Goal: Information Seeking & Learning: Find specific fact

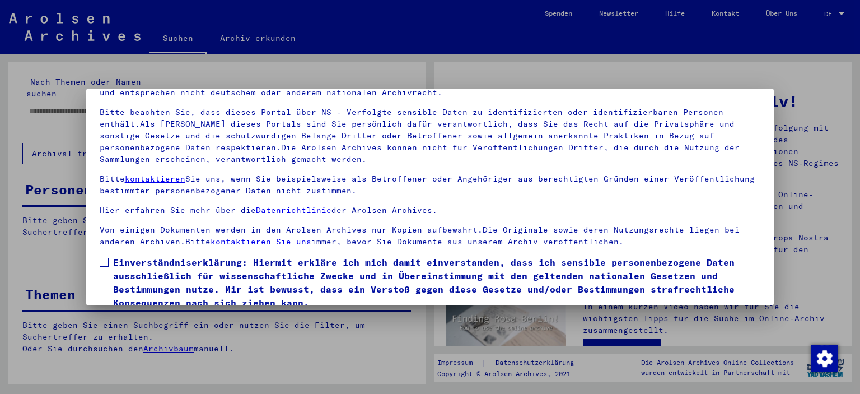
scroll to position [95, 0]
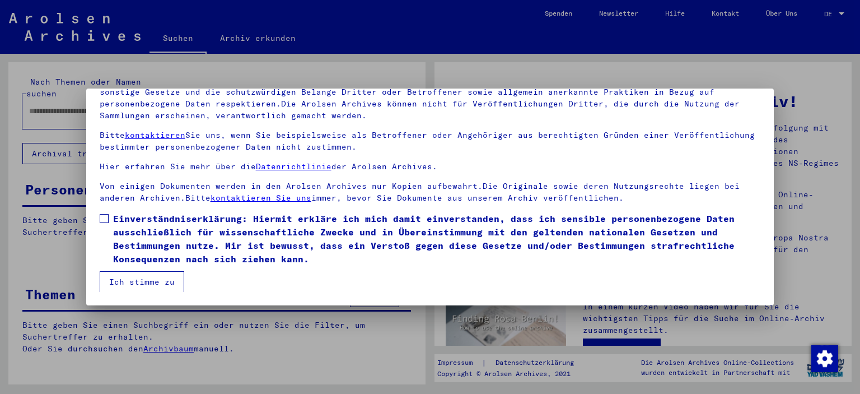
drag, startPoint x: 101, startPoint y: 216, endPoint x: 119, endPoint y: 250, distance: 38.8
click at [101, 217] on span at bounding box center [104, 218] width 9 height 9
click at [127, 275] on button "Ich stimme zu" at bounding box center [142, 281] width 85 height 21
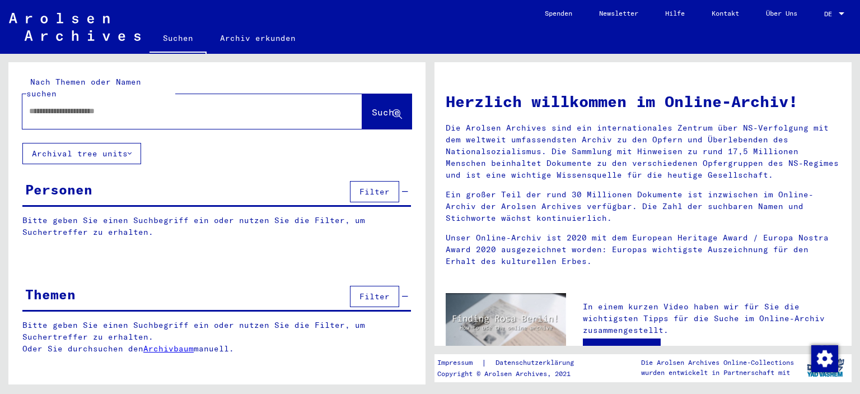
click at [90, 105] on input "text" at bounding box center [179, 111] width 300 height 12
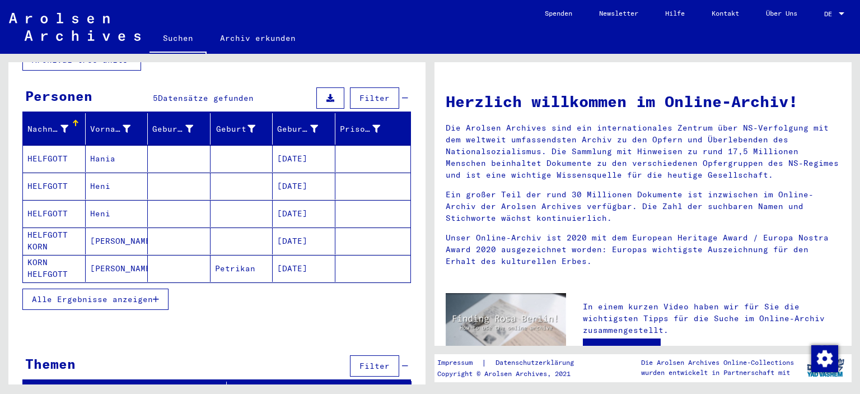
scroll to position [96, 0]
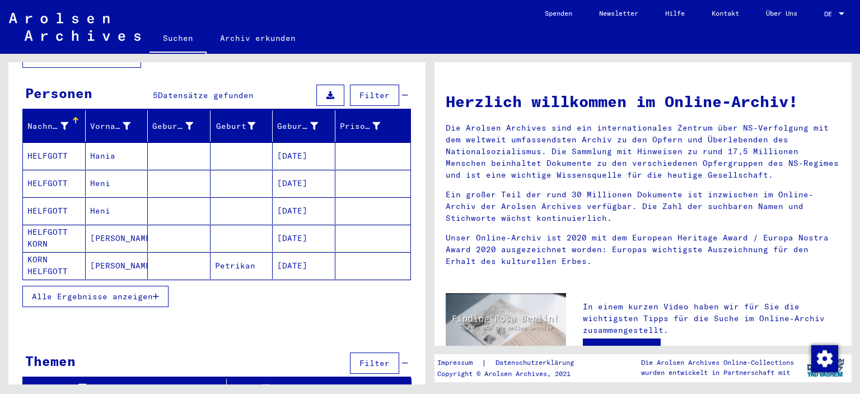
click at [119, 291] on span "Alle Ergebnisse anzeigen" at bounding box center [92, 296] width 121 height 10
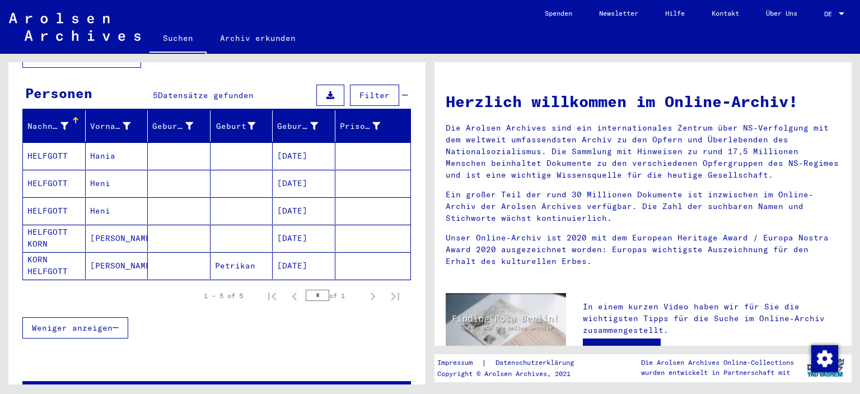
scroll to position [0, 0]
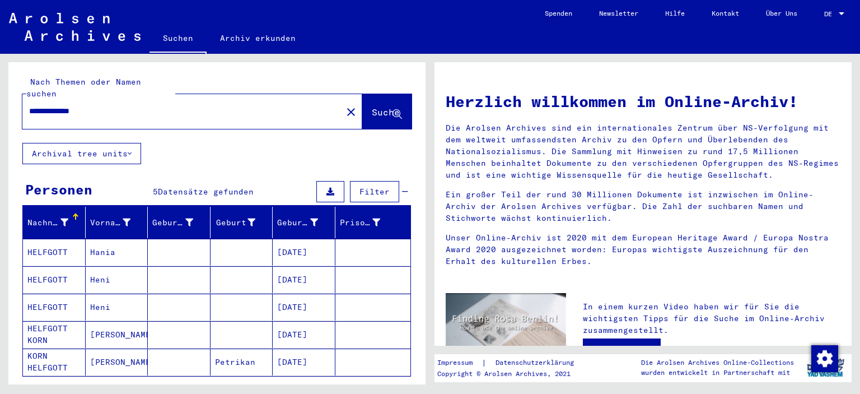
drag, startPoint x: 24, startPoint y: 100, endPoint x: 0, endPoint y: 99, distance: 24.1
click at [0, 99] on div "**********" at bounding box center [215, 219] width 430 height 330
click at [372, 106] on span "Suche" at bounding box center [386, 111] width 28 height 11
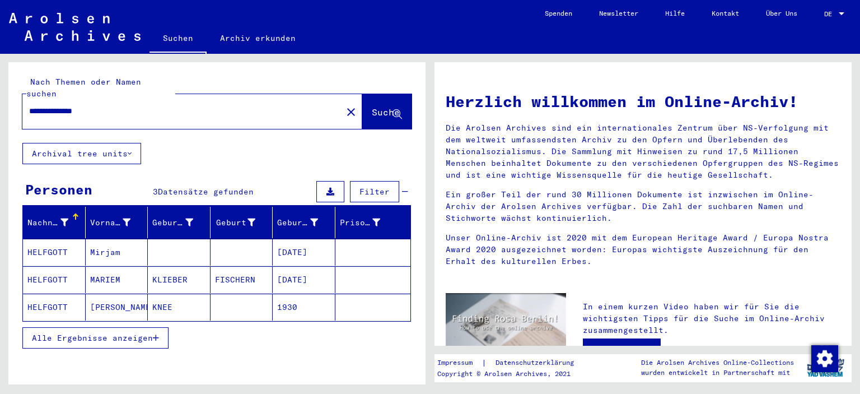
drag, startPoint x: 52, startPoint y: 101, endPoint x: 3, endPoint y: 100, distance: 48.7
click at [3, 100] on div "**********" at bounding box center [215, 219] width 430 height 330
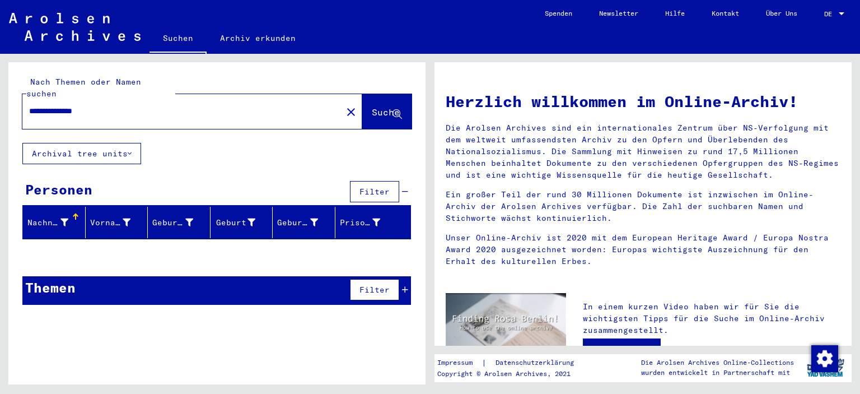
drag, startPoint x: 120, startPoint y: 97, endPoint x: 0, endPoint y: 99, distance: 120.4
click at [0, 99] on div "**********" at bounding box center [215, 219] width 430 height 330
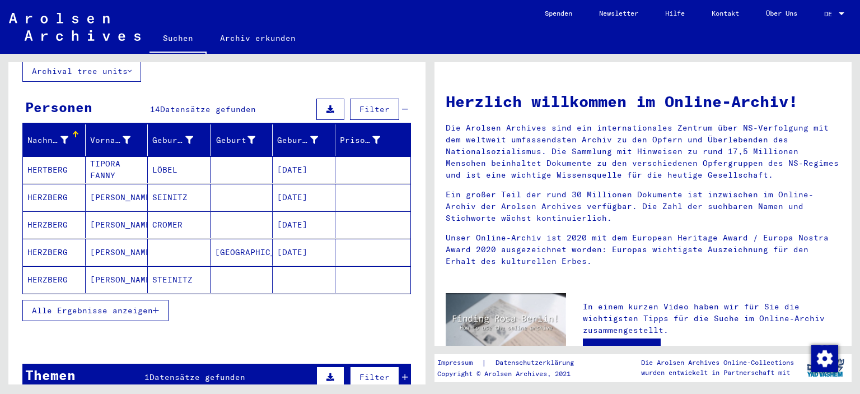
scroll to position [112, 0]
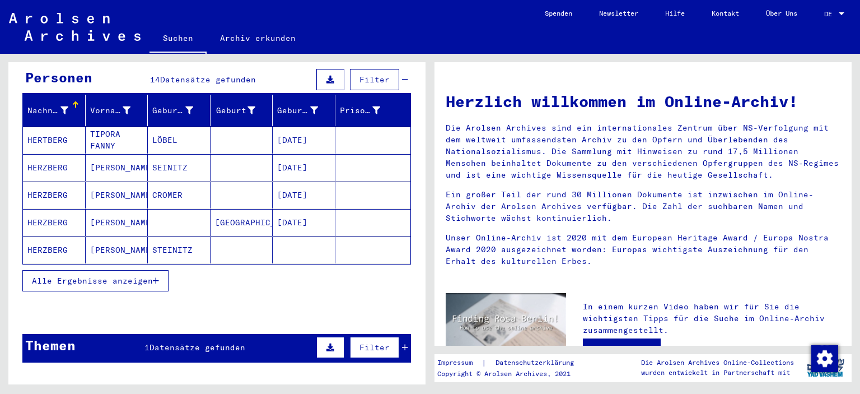
click at [116, 236] on mat-cell "[PERSON_NAME]" at bounding box center [117, 249] width 63 height 27
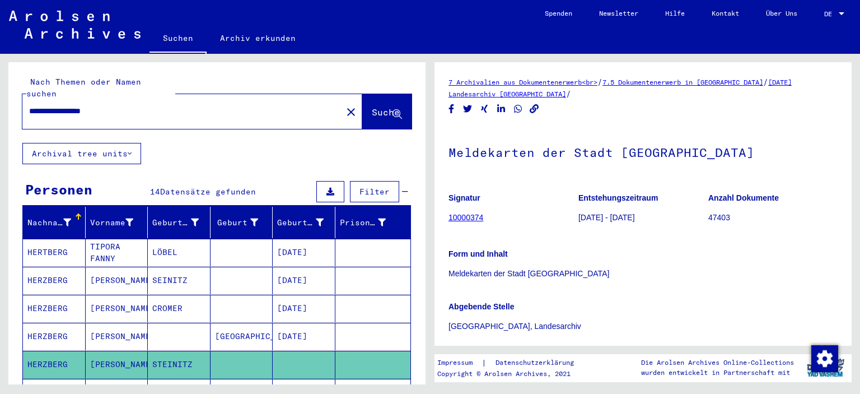
drag, startPoint x: 76, startPoint y: 98, endPoint x: 2, endPoint y: 95, distance: 74.0
click at [3, 95] on div "**********" at bounding box center [215, 219] width 430 height 330
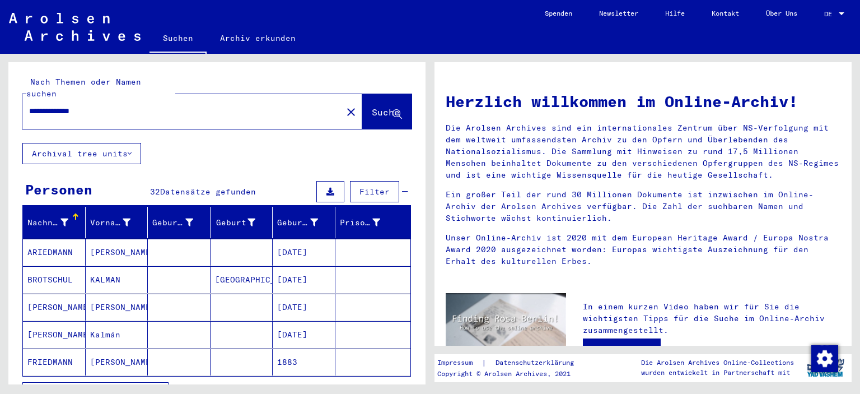
drag, startPoint x: 105, startPoint y: 104, endPoint x: 7, endPoint y: 99, distance: 98.6
click at [7, 99] on div "**********" at bounding box center [215, 219] width 430 height 330
type input "**********"
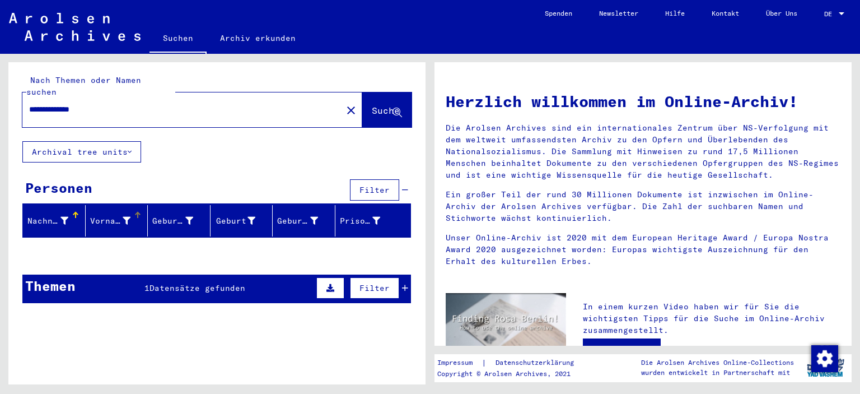
scroll to position [2, 0]
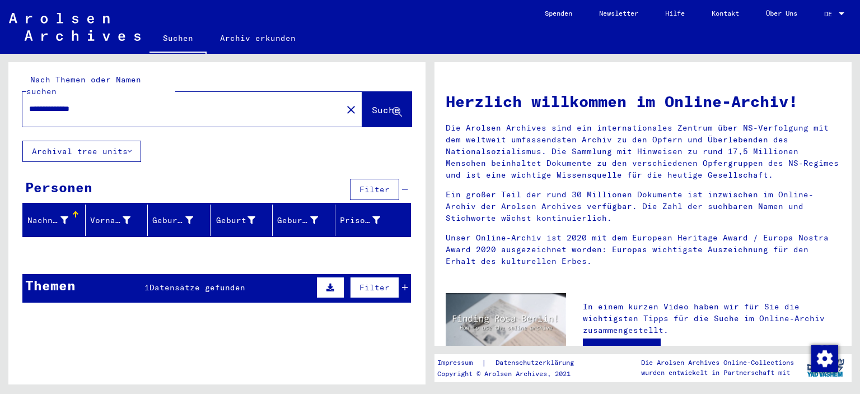
click at [184, 282] on span "Datensätze gefunden" at bounding box center [197, 287] width 96 height 10
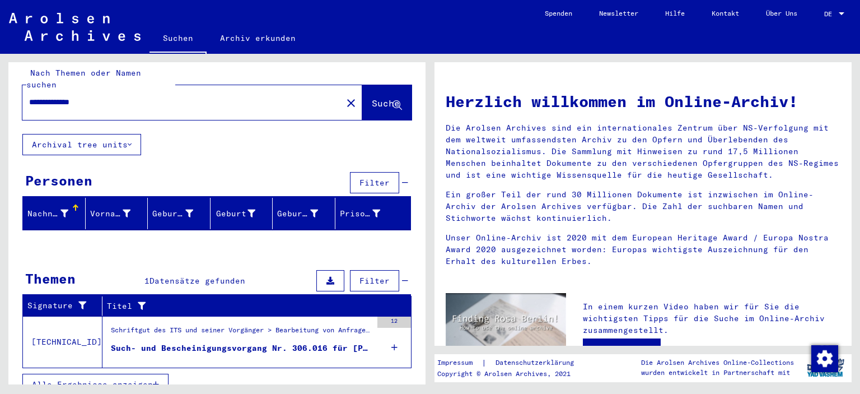
scroll to position [11, 0]
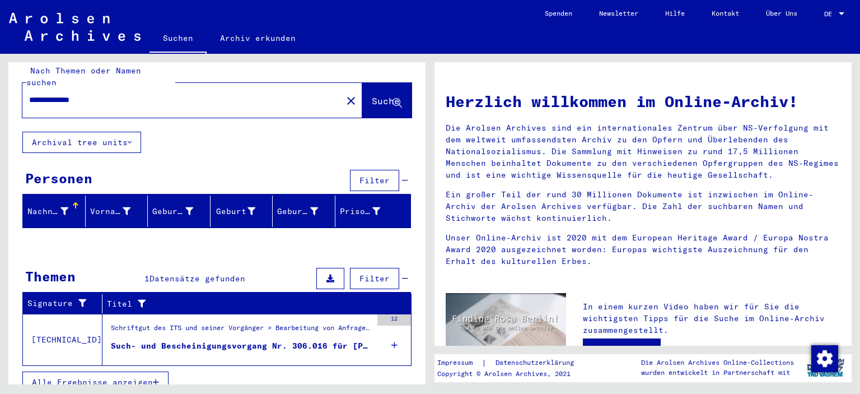
click at [218, 340] on div "Such- und Bescheinigungsvorgang Nr. 306.016 für [PERSON_NAME] geboren [DEMOGRAP…" at bounding box center [241, 346] width 261 height 12
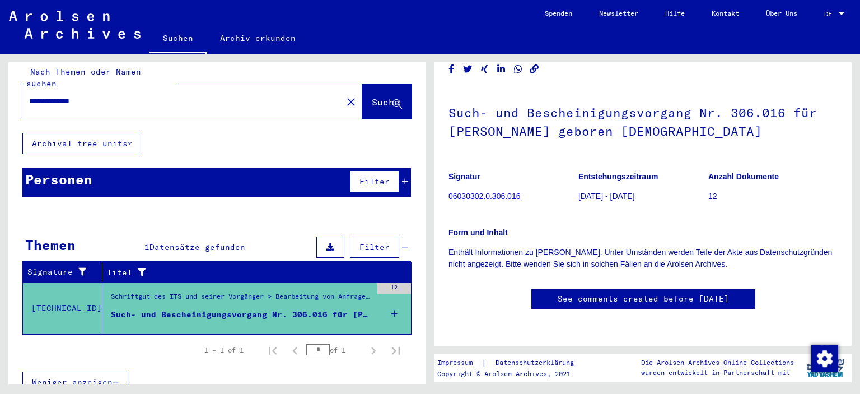
scroll to position [112, 0]
click at [480, 191] on link "06030302.0.306.016" at bounding box center [484, 195] width 72 height 9
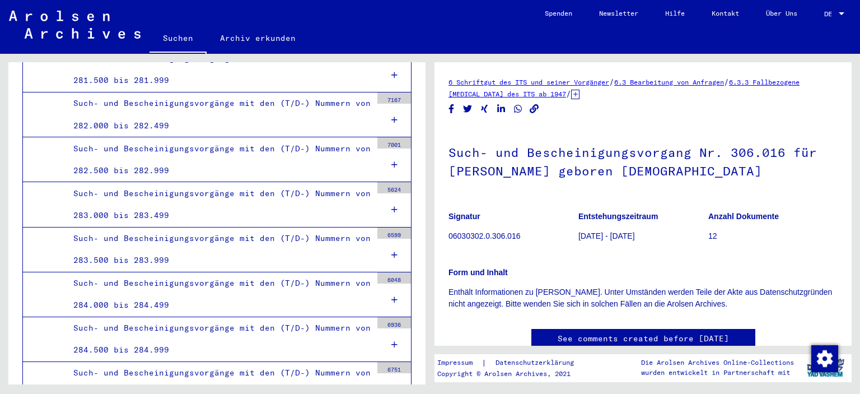
scroll to position [3280, 0]
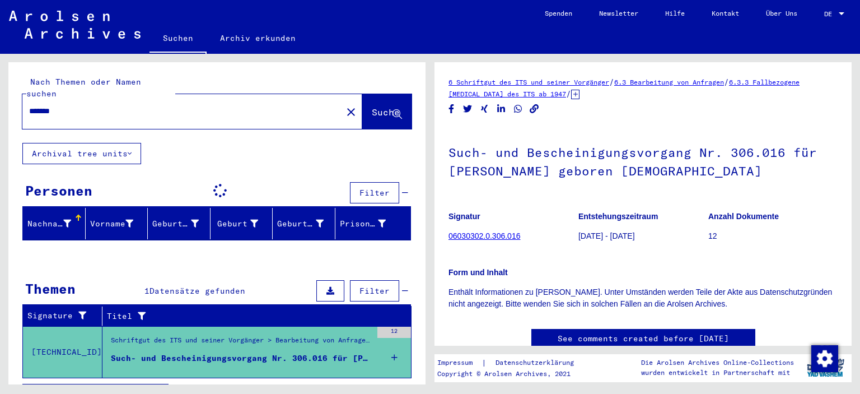
drag, startPoint x: 69, startPoint y: 102, endPoint x: 15, endPoint y: 93, distance: 54.9
click at [15, 93] on div "Nach Themen oder Namen suchen ******* close Suche" at bounding box center [216, 102] width 417 height 81
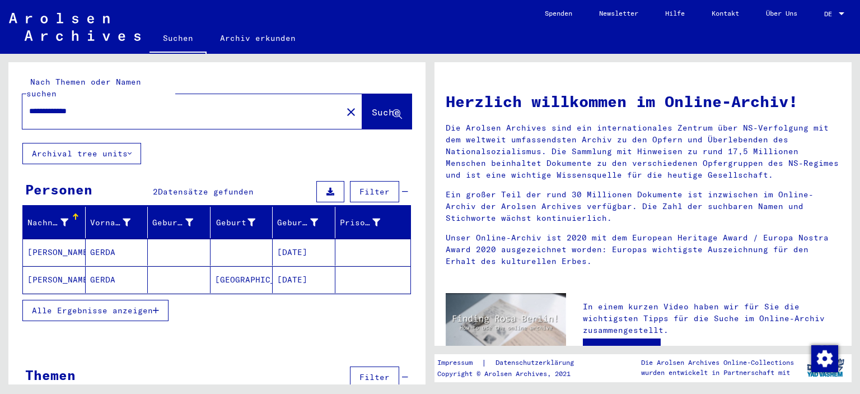
click at [67, 239] on mat-cell "[PERSON_NAME]" at bounding box center [54, 251] width 63 height 27
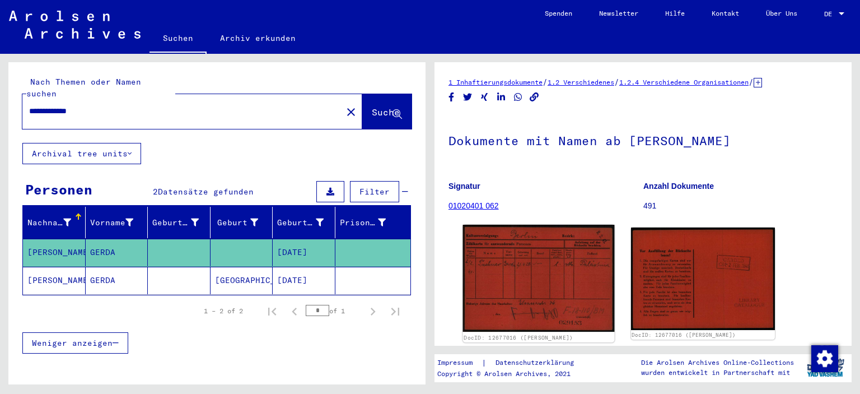
click at [520, 300] on img at bounding box center [538, 277] width 151 height 107
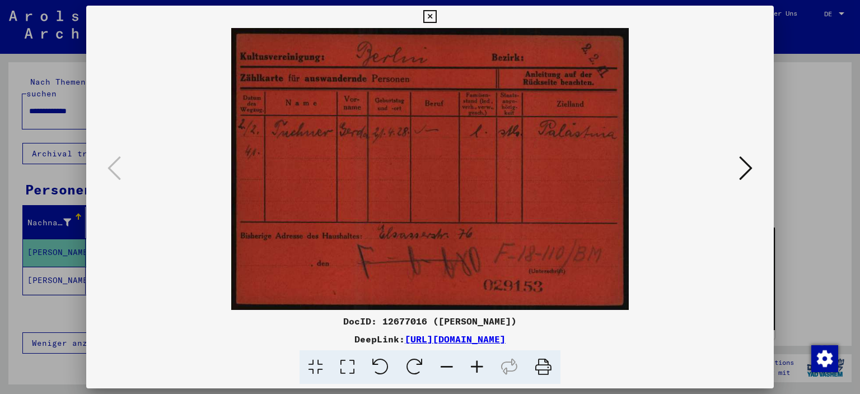
click at [745, 175] on icon at bounding box center [745, 168] width 13 height 27
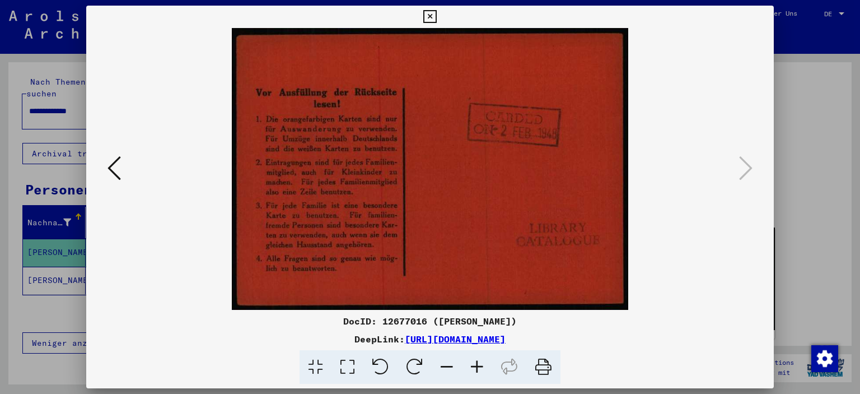
click at [429, 17] on icon at bounding box center [429, 16] width 13 height 13
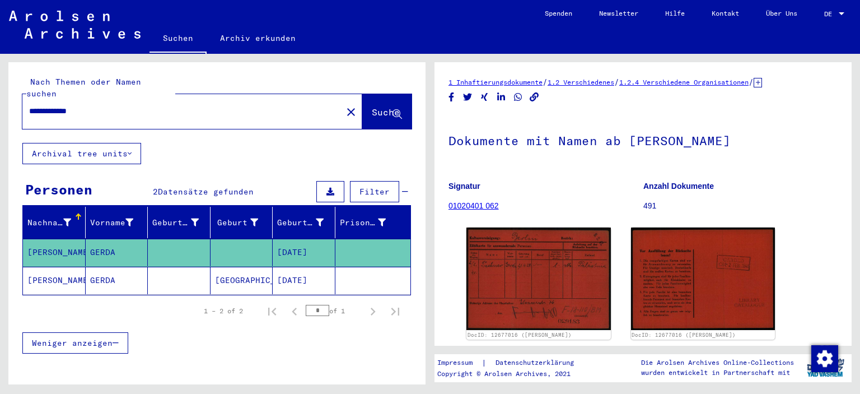
click at [110, 271] on mat-cell "GERDA" at bounding box center [117, 279] width 63 height 27
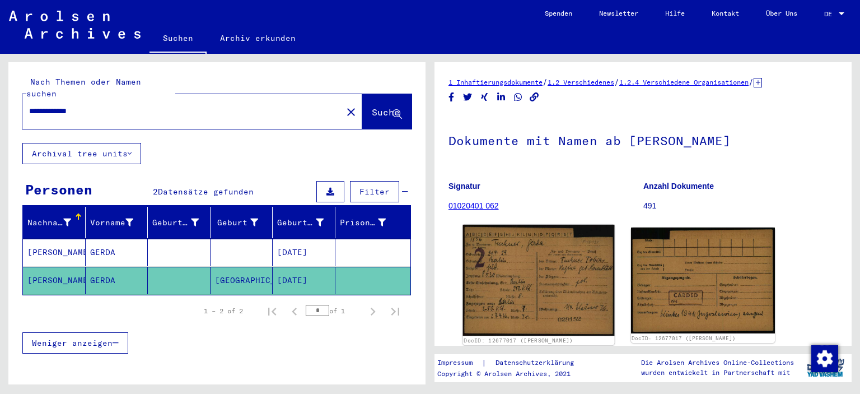
click at [523, 277] on img at bounding box center [538, 279] width 151 height 111
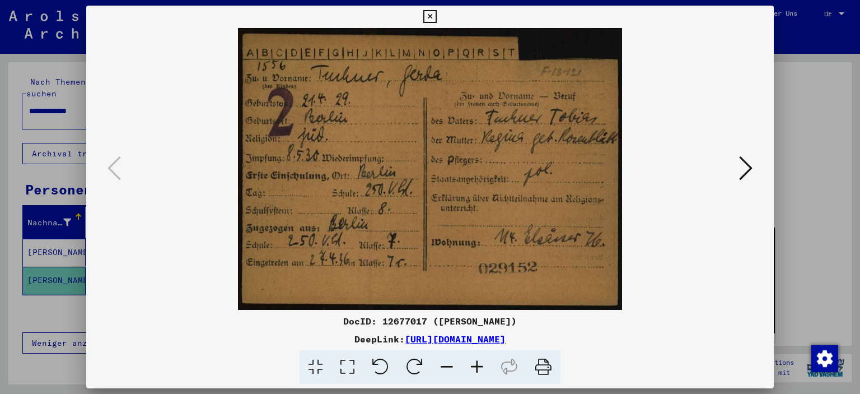
click at [743, 174] on icon at bounding box center [745, 168] width 13 height 27
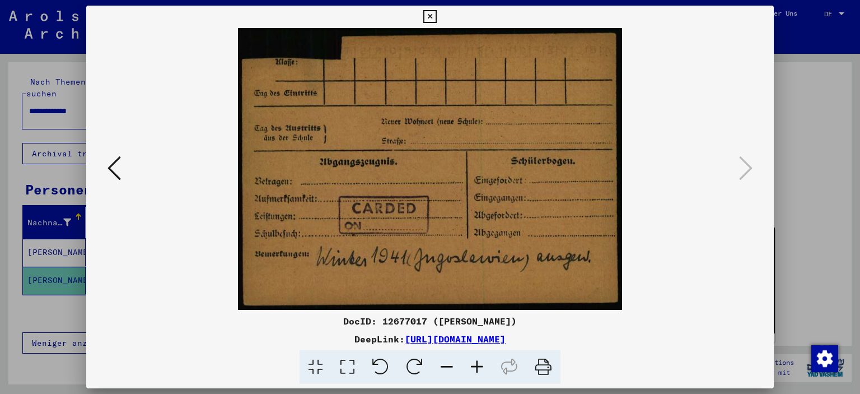
click at [430, 18] on icon at bounding box center [429, 16] width 13 height 13
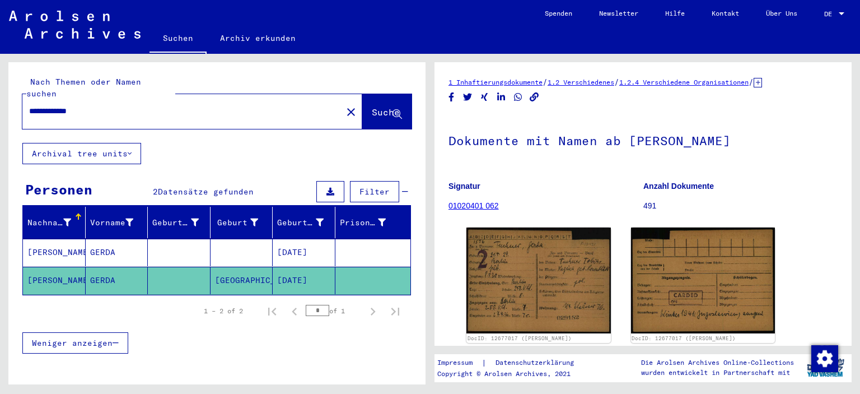
drag, startPoint x: 99, startPoint y: 95, endPoint x: 0, endPoint y: 91, distance: 98.6
click at [0, 91] on div "**********" at bounding box center [215, 219] width 430 height 330
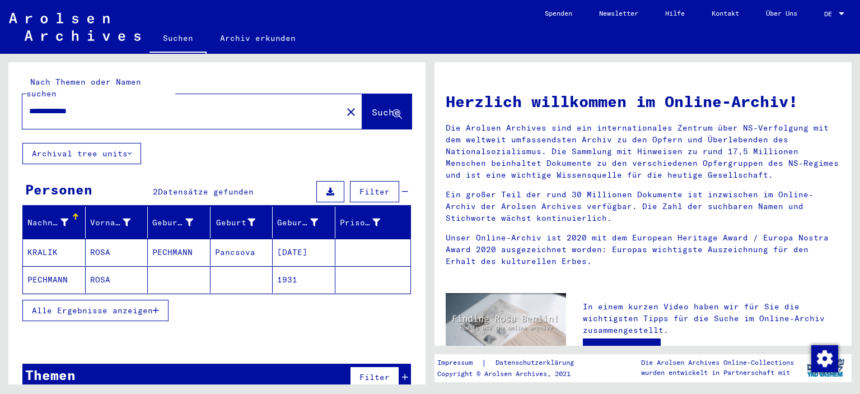
click at [109, 266] on mat-cell "ROSA" at bounding box center [117, 279] width 63 height 27
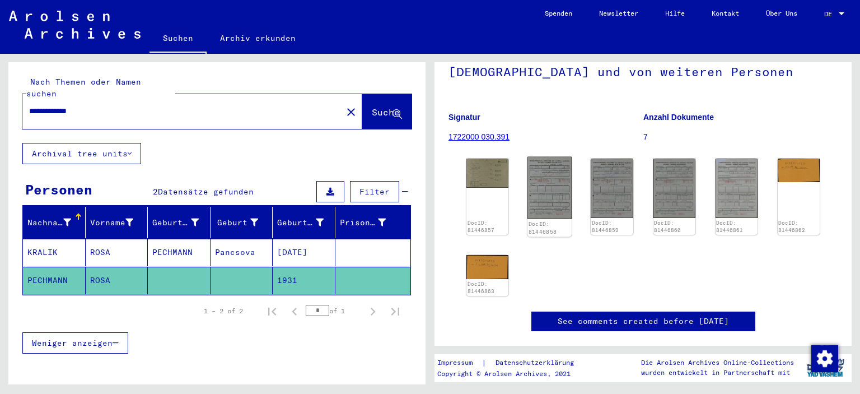
scroll to position [112, 0]
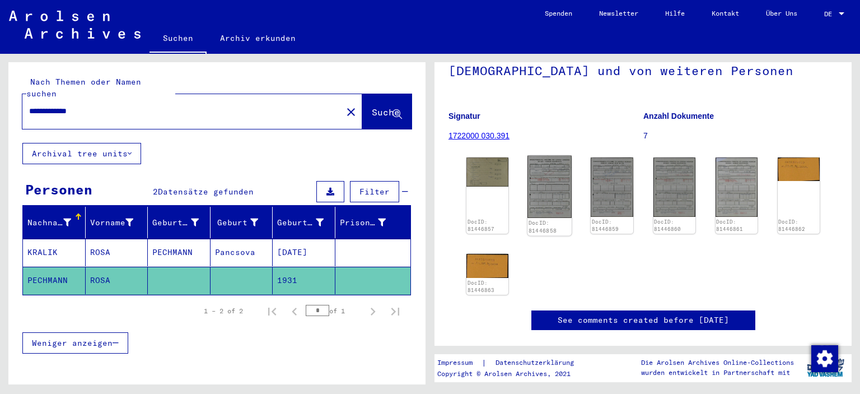
click at [536, 201] on img at bounding box center [549, 187] width 44 height 62
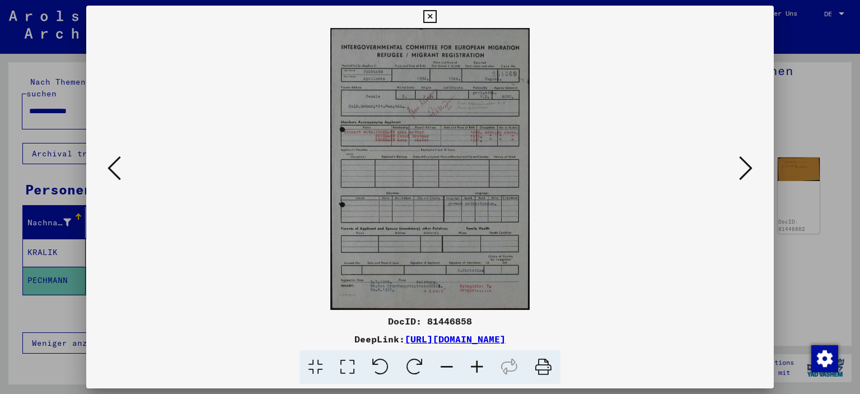
click at [428, 12] on icon at bounding box center [429, 16] width 13 height 13
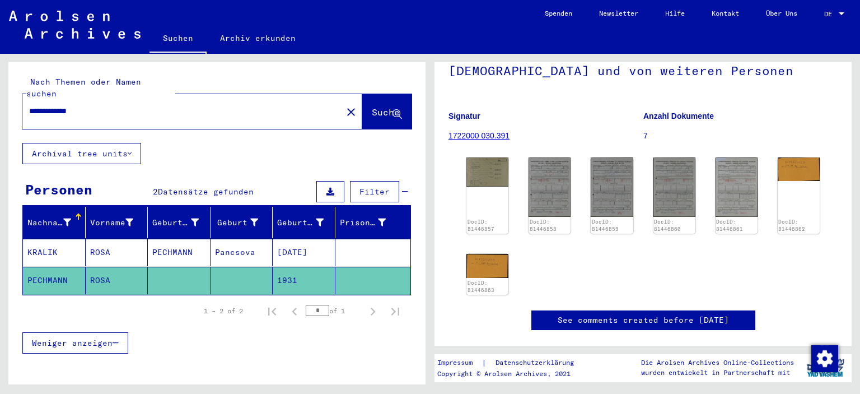
drag, startPoint x: 82, startPoint y: 96, endPoint x: 4, endPoint y: 85, distance: 78.1
click at [1, 87] on div "**********" at bounding box center [215, 219] width 430 height 330
type input "**********"
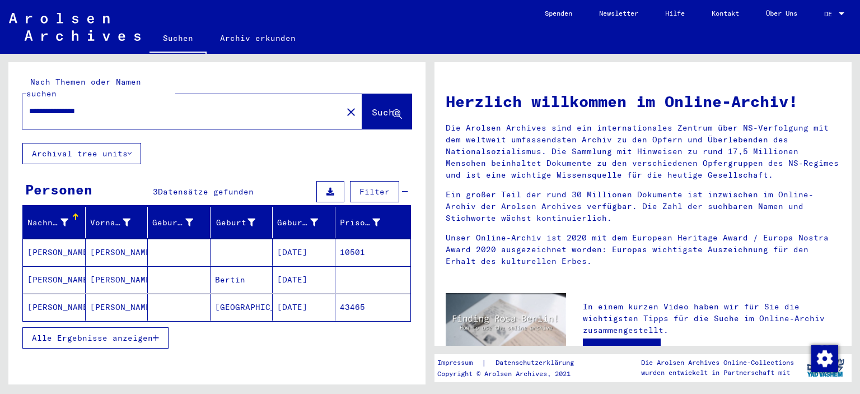
click at [107, 266] on mat-cell "[PERSON_NAME]" at bounding box center [117, 279] width 63 height 27
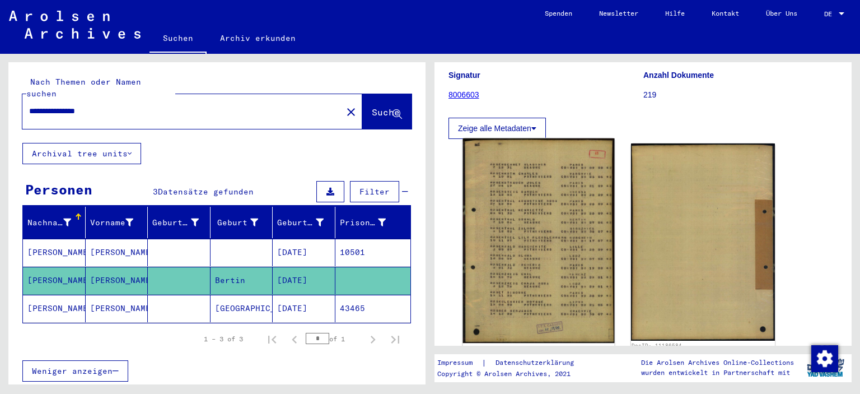
scroll to position [112, 0]
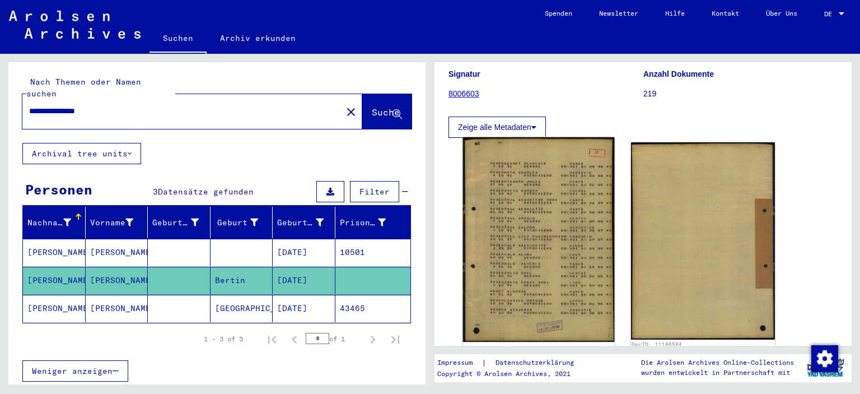
click at [547, 261] on img at bounding box center [538, 239] width 151 height 205
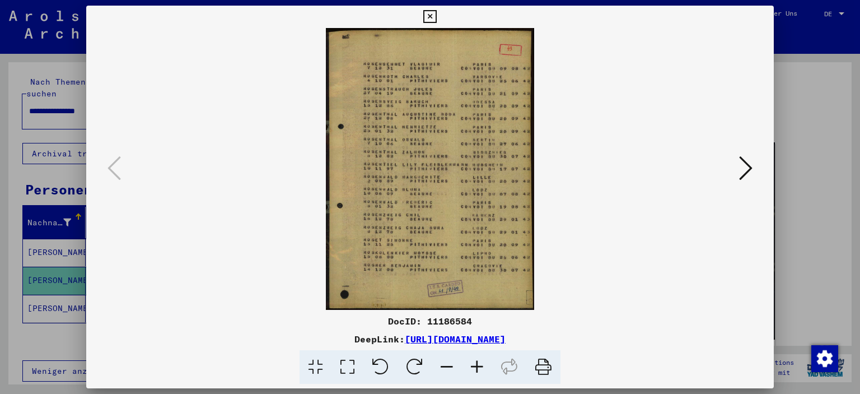
click at [438, 209] on img at bounding box center [430, 169] width 612 height 282
click at [426, 16] on icon at bounding box center [429, 16] width 13 height 13
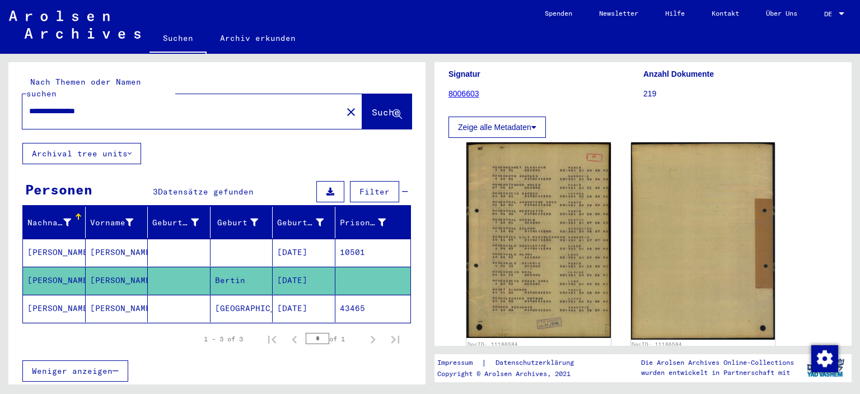
click at [240, 294] on mat-cell "[GEOGRAPHIC_DATA]" at bounding box center [241, 307] width 63 height 27
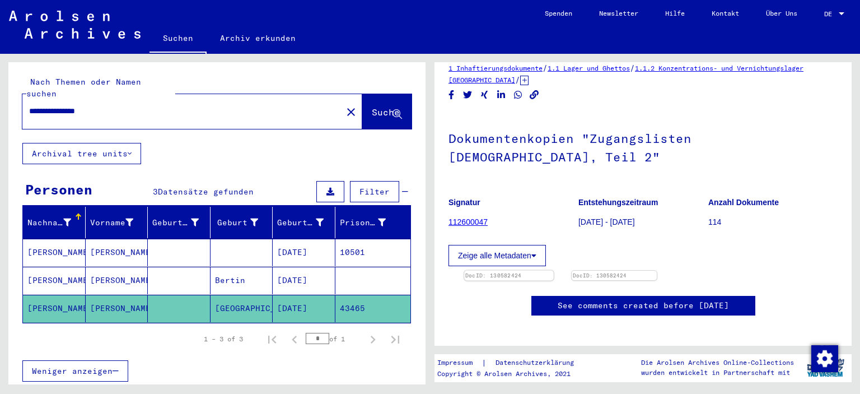
scroll to position [168, 0]
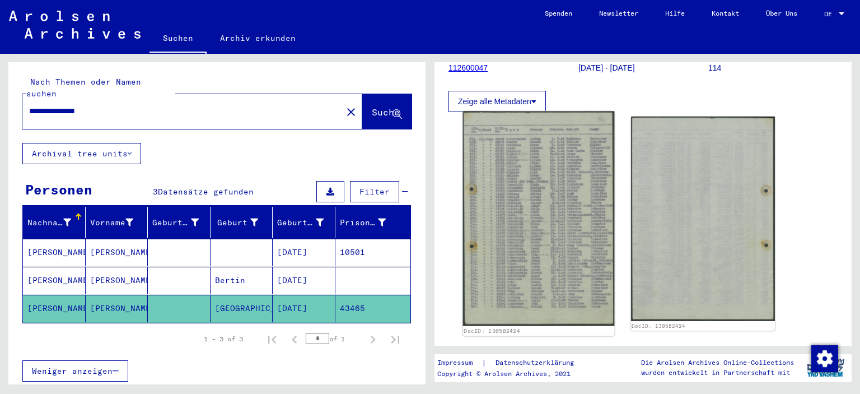
click at [542, 244] on img at bounding box center [538, 218] width 151 height 214
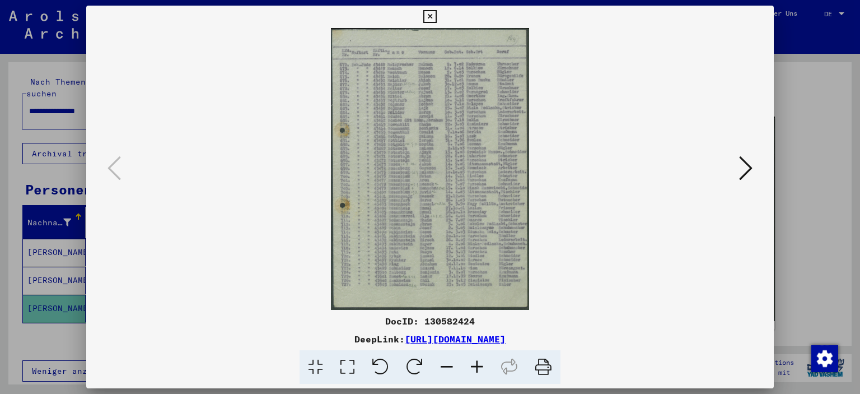
click at [475, 370] on icon at bounding box center [477, 367] width 30 height 34
click at [477, 371] on icon at bounding box center [477, 367] width 30 height 34
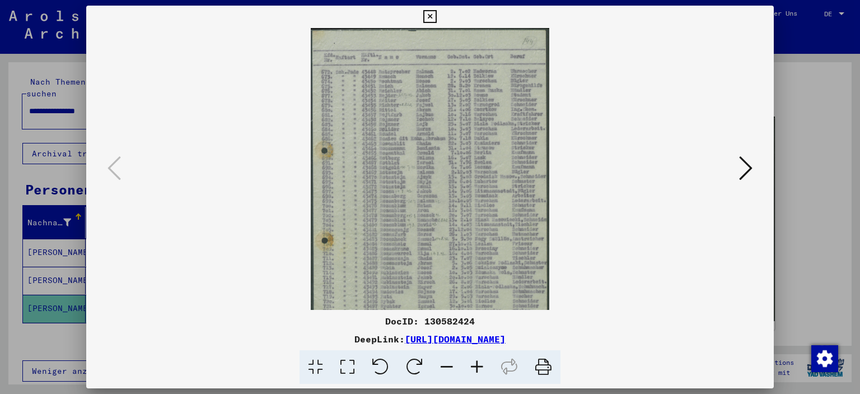
click at [477, 371] on icon at bounding box center [477, 367] width 30 height 34
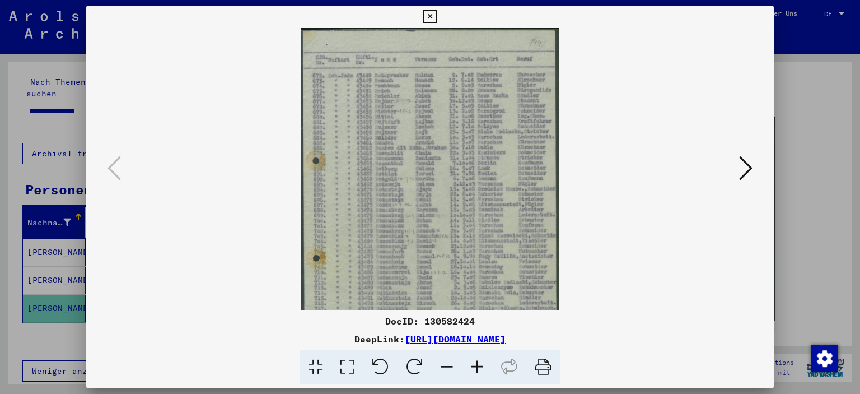
click at [477, 371] on icon at bounding box center [477, 367] width 30 height 34
click at [476, 371] on icon at bounding box center [477, 367] width 30 height 34
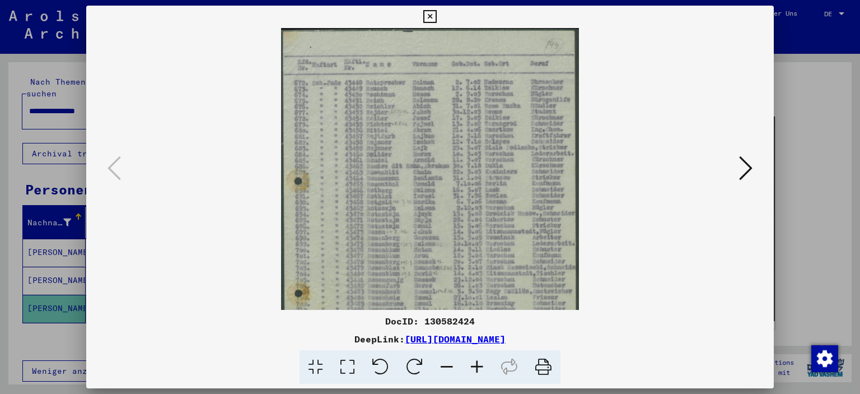
click at [476, 371] on icon at bounding box center [477, 367] width 30 height 34
click at [475, 371] on icon at bounding box center [477, 367] width 30 height 34
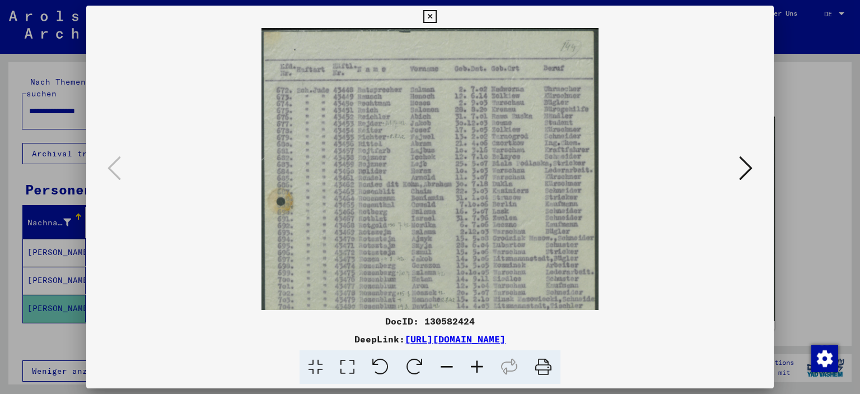
click at [475, 371] on icon at bounding box center [477, 367] width 30 height 34
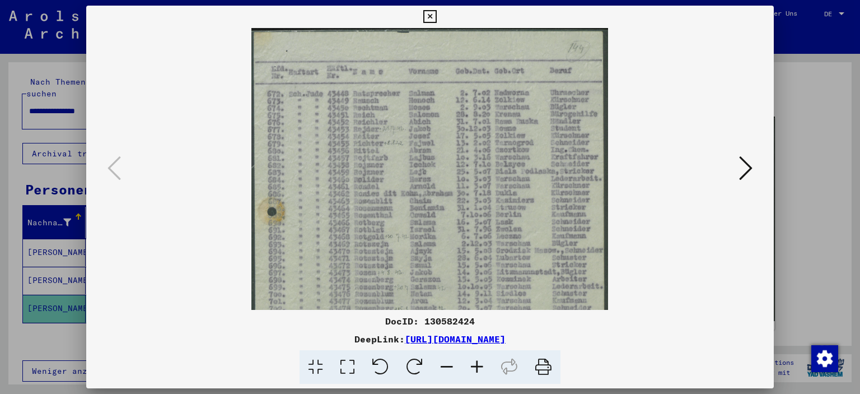
click at [475, 371] on icon at bounding box center [477, 367] width 30 height 34
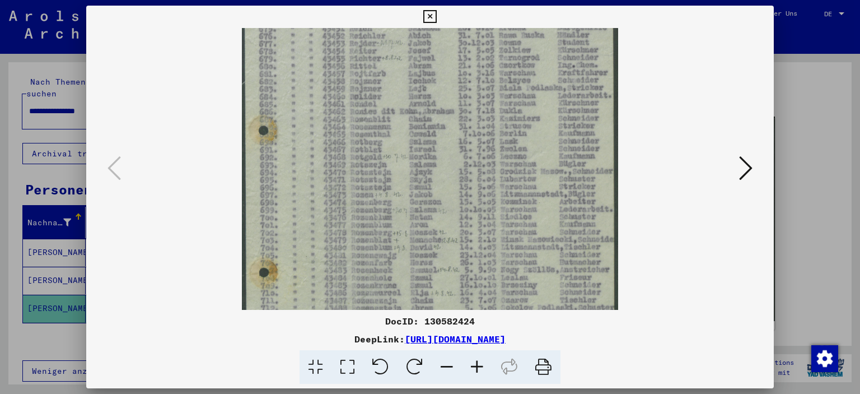
scroll to position [0, 0]
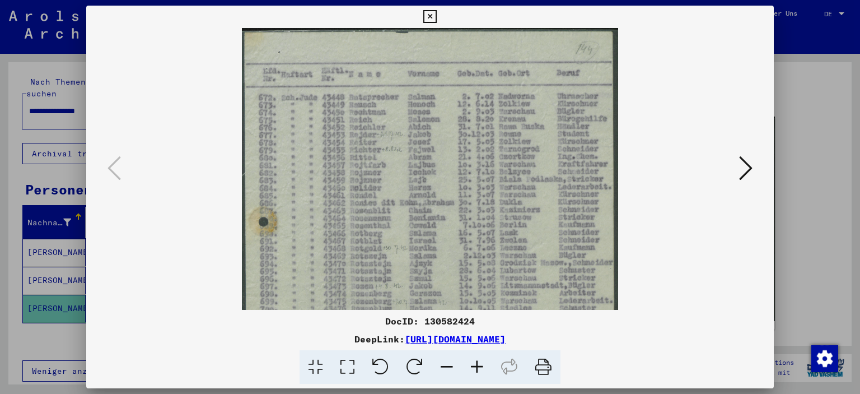
drag, startPoint x: 414, startPoint y: 267, endPoint x: 434, endPoint y: 288, distance: 29.7
click at [438, 324] on div "DocID: 130582424 DeepLink: [URL][DOMAIN_NAME]" at bounding box center [430, 195] width 688 height 378
drag, startPoint x: 437, startPoint y: 261, endPoint x: 461, endPoint y: 206, distance: 60.7
click at [464, 205] on img at bounding box center [430, 295] width 376 height 534
drag, startPoint x: 582, startPoint y: 225, endPoint x: 336, endPoint y: 226, distance: 246.3
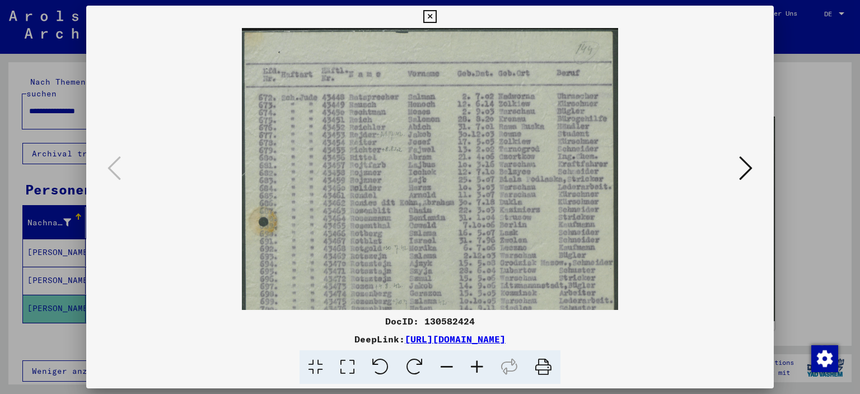
click at [338, 230] on img at bounding box center [430, 295] width 376 height 534
click at [434, 13] on icon at bounding box center [429, 16] width 13 height 13
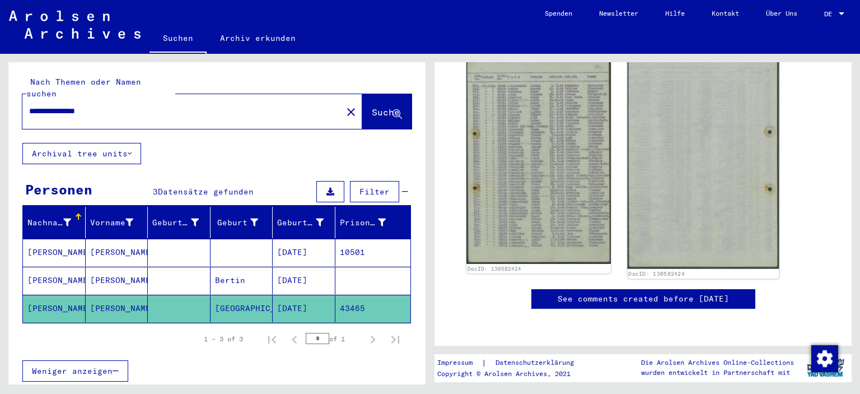
scroll to position [168, 0]
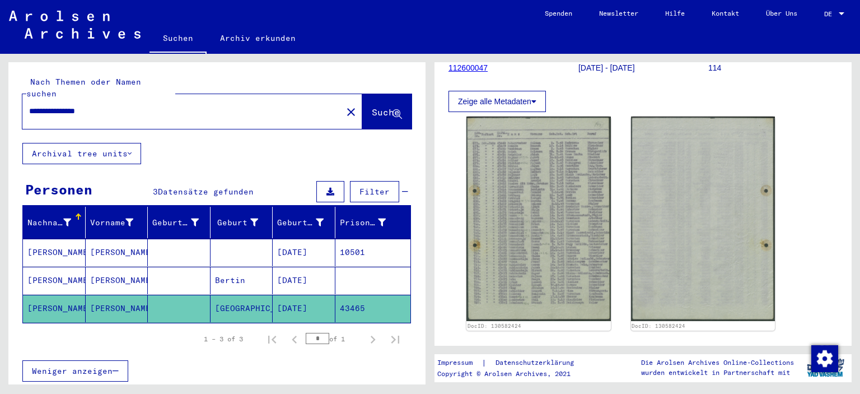
click at [541, 91] on button "Zeige alle Metadaten" at bounding box center [496, 101] width 97 height 21
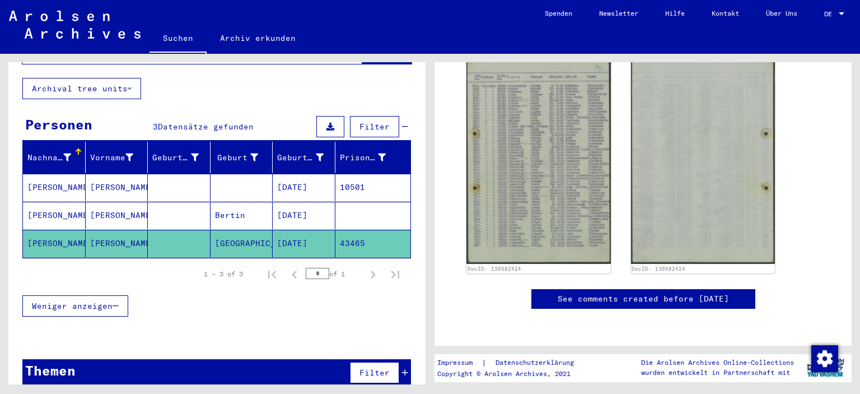
scroll to position [0, 0]
